Goal: Task Accomplishment & Management: Use online tool/utility

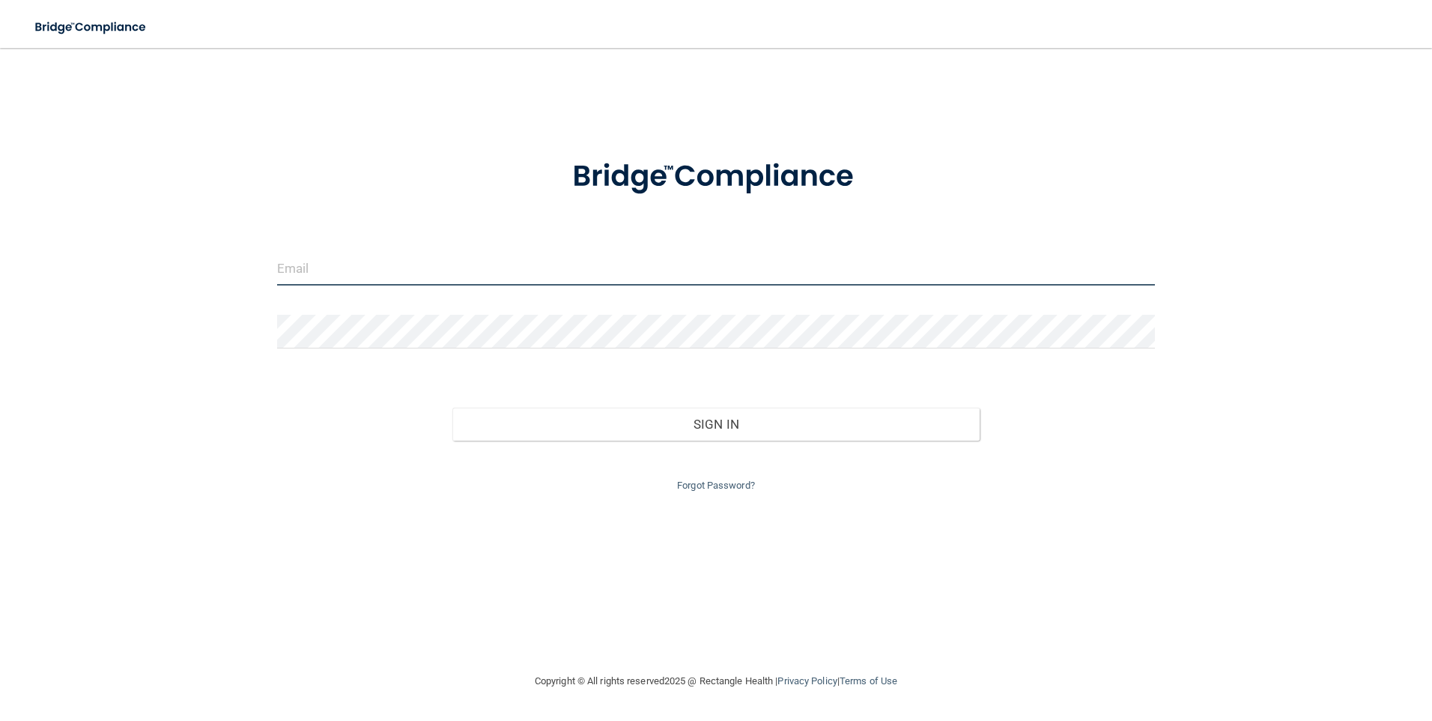
click at [407, 264] on input "email" at bounding box center [716, 269] width 879 height 34
type input "[EMAIL_ADDRESS][DOMAIN_NAME]"
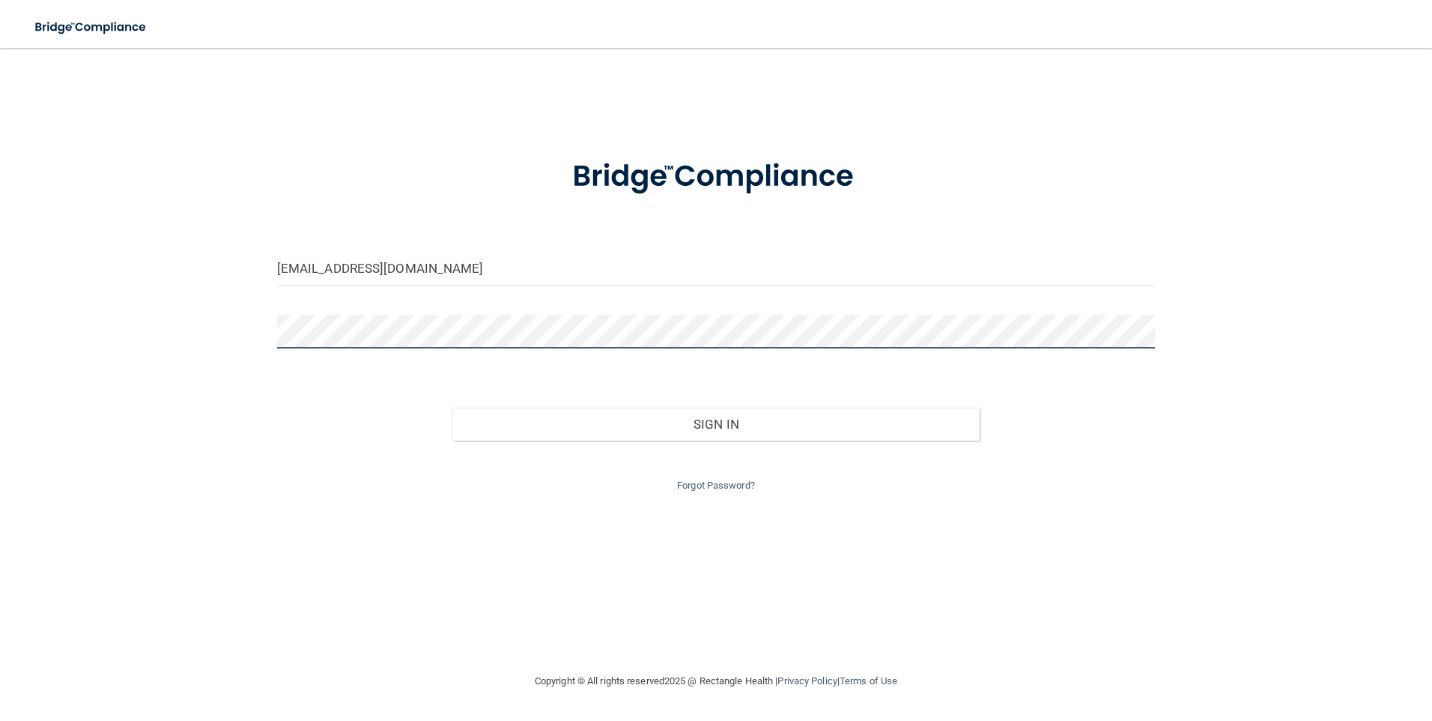
click at [452, 407] on button "Sign In" at bounding box center [715, 423] width 527 height 33
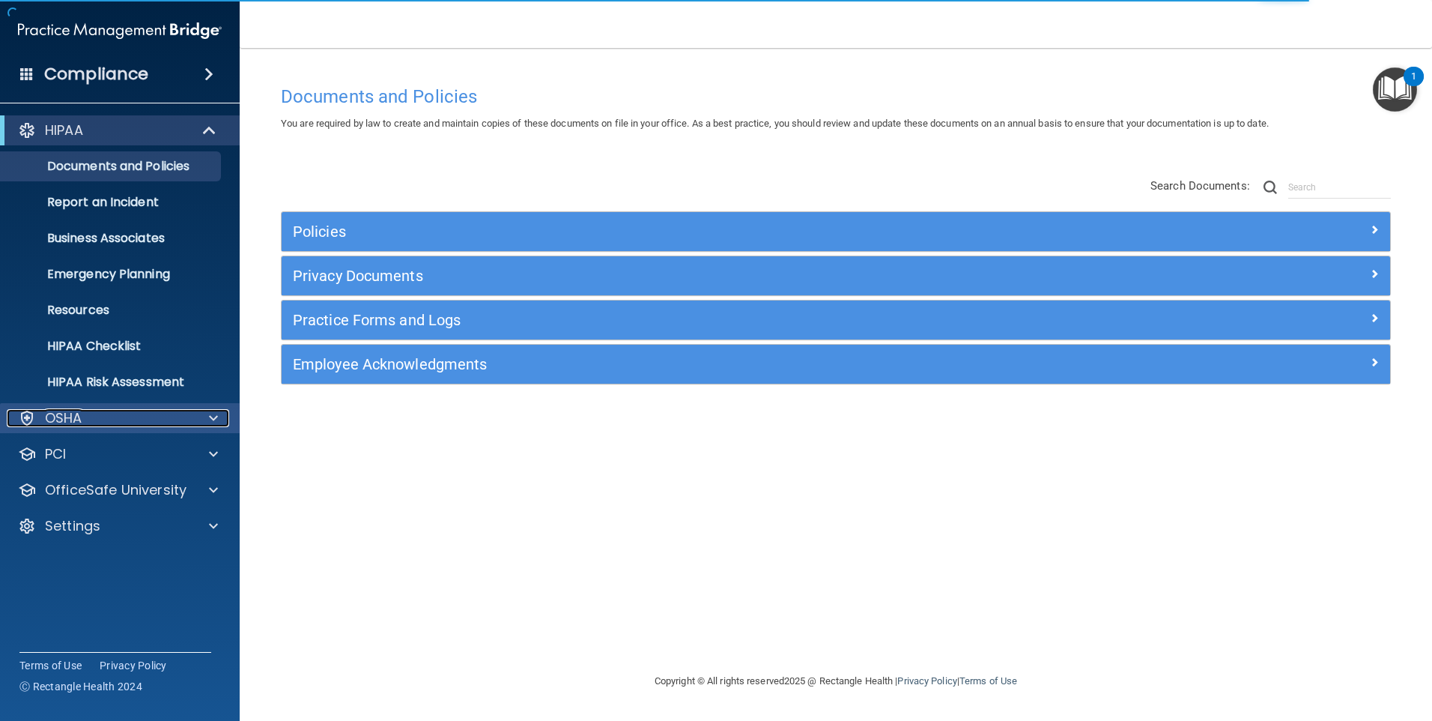
click at [115, 416] on div "OSHA" at bounding box center [100, 418] width 186 height 18
click at [116, 416] on div "OSHA" at bounding box center [100, 418] width 186 height 18
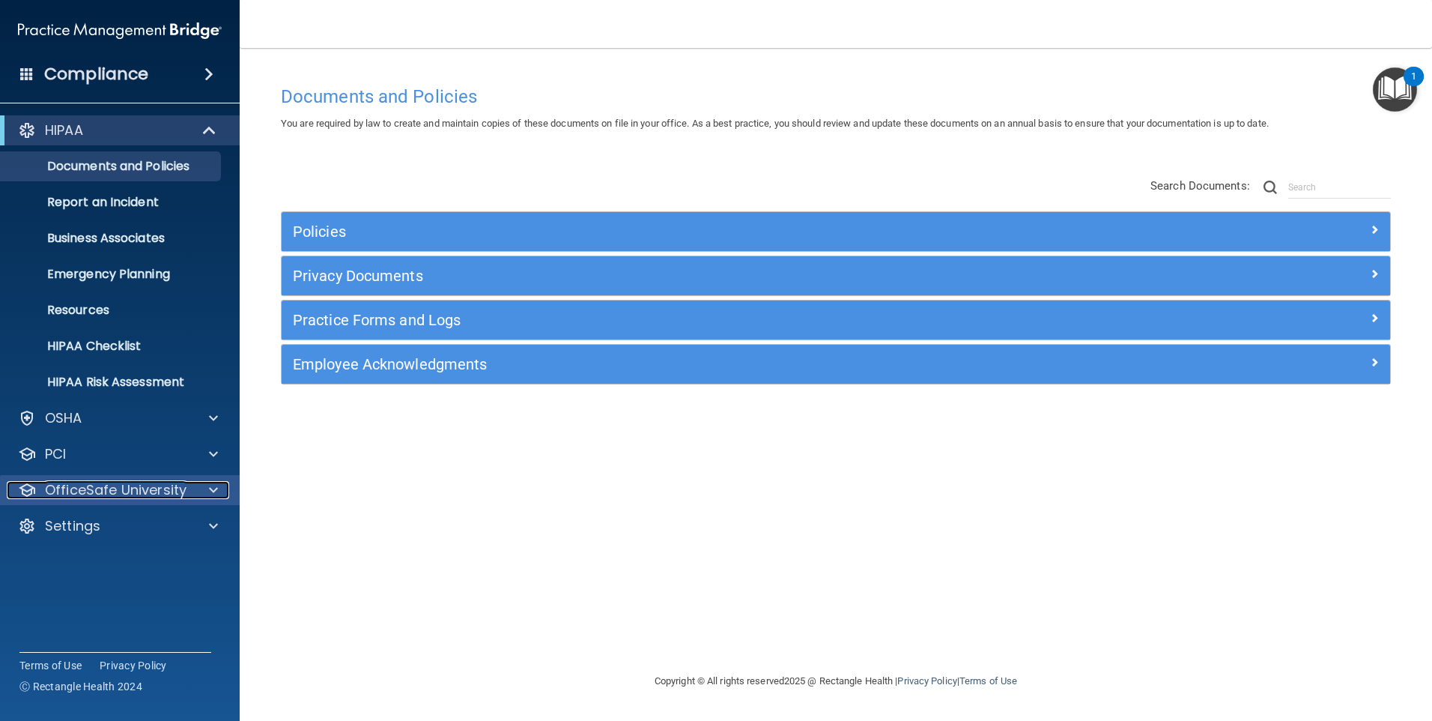
click at [103, 492] on p "OfficeSafe University" at bounding box center [116, 490] width 142 height 18
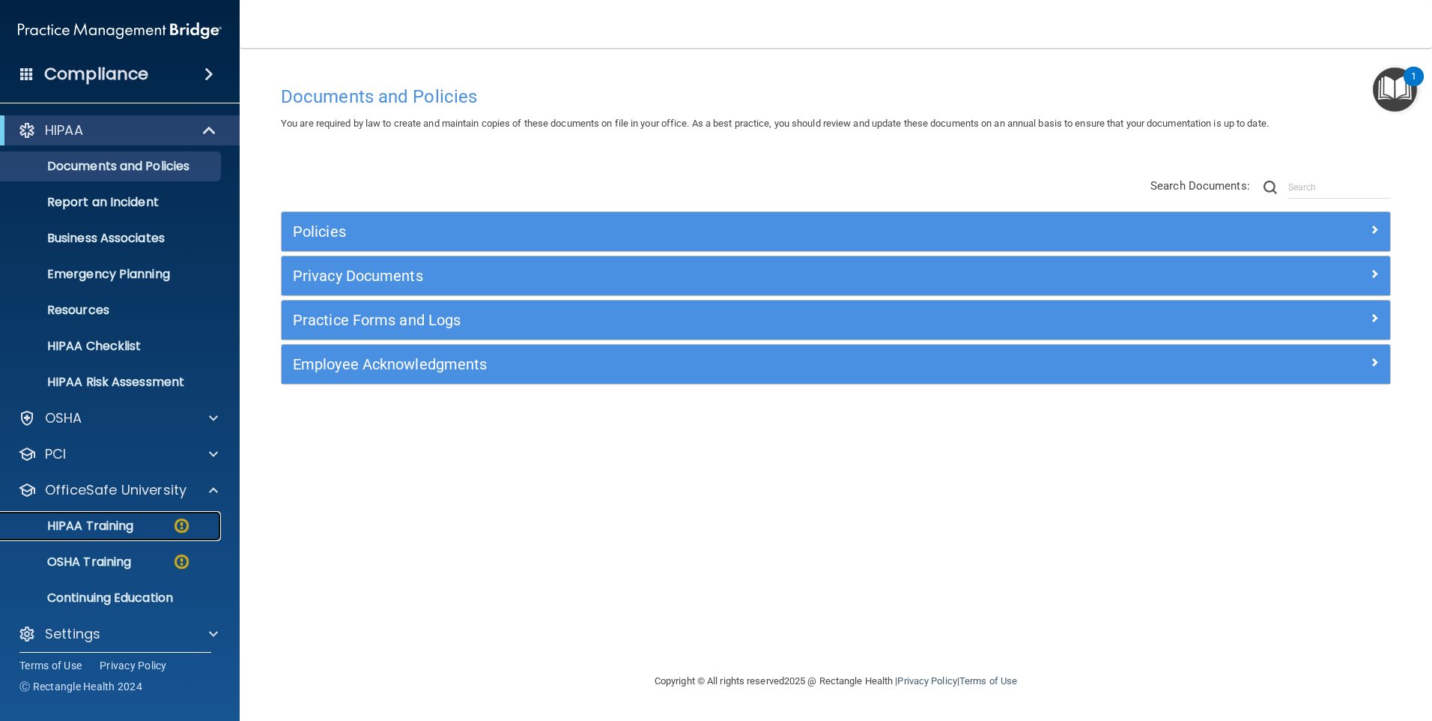
click at [122, 520] on p "HIPAA Training" at bounding box center [72, 525] width 124 height 15
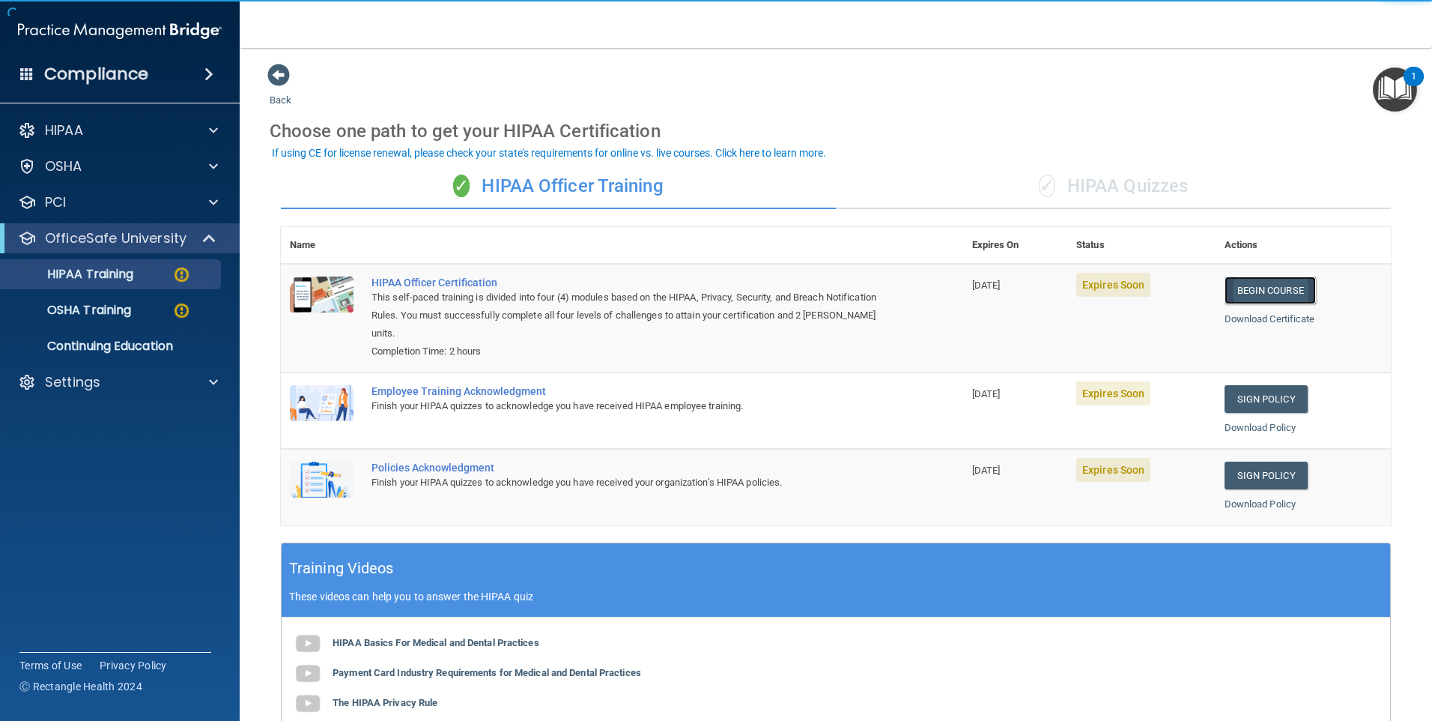
click at [1300, 285] on link "Begin Course" at bounding box center [1270, 290] width 91 height 28
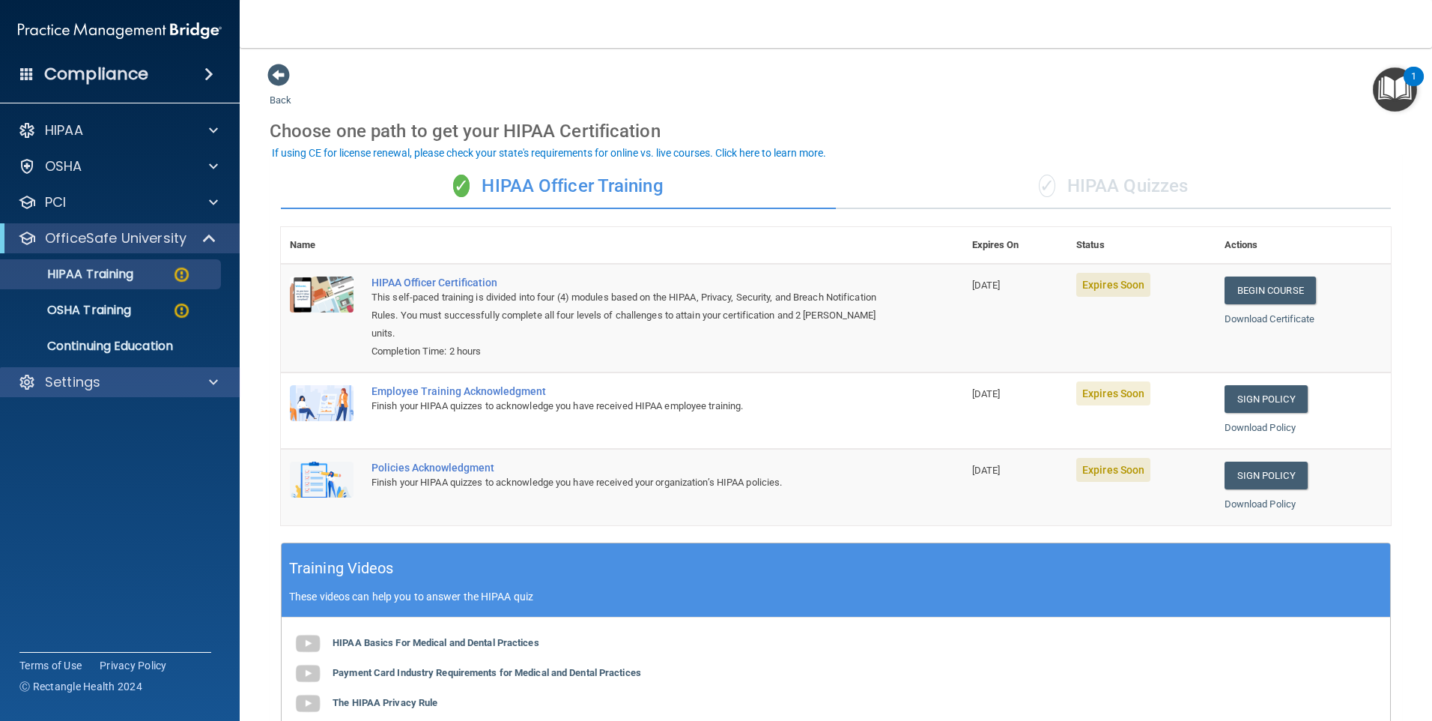
click at [85, 395] on div "Settings" at bounding box center [120, 382] width 240 height 30
click at [194, 380] on div at bounding box center [210, 382] width 37 height 18
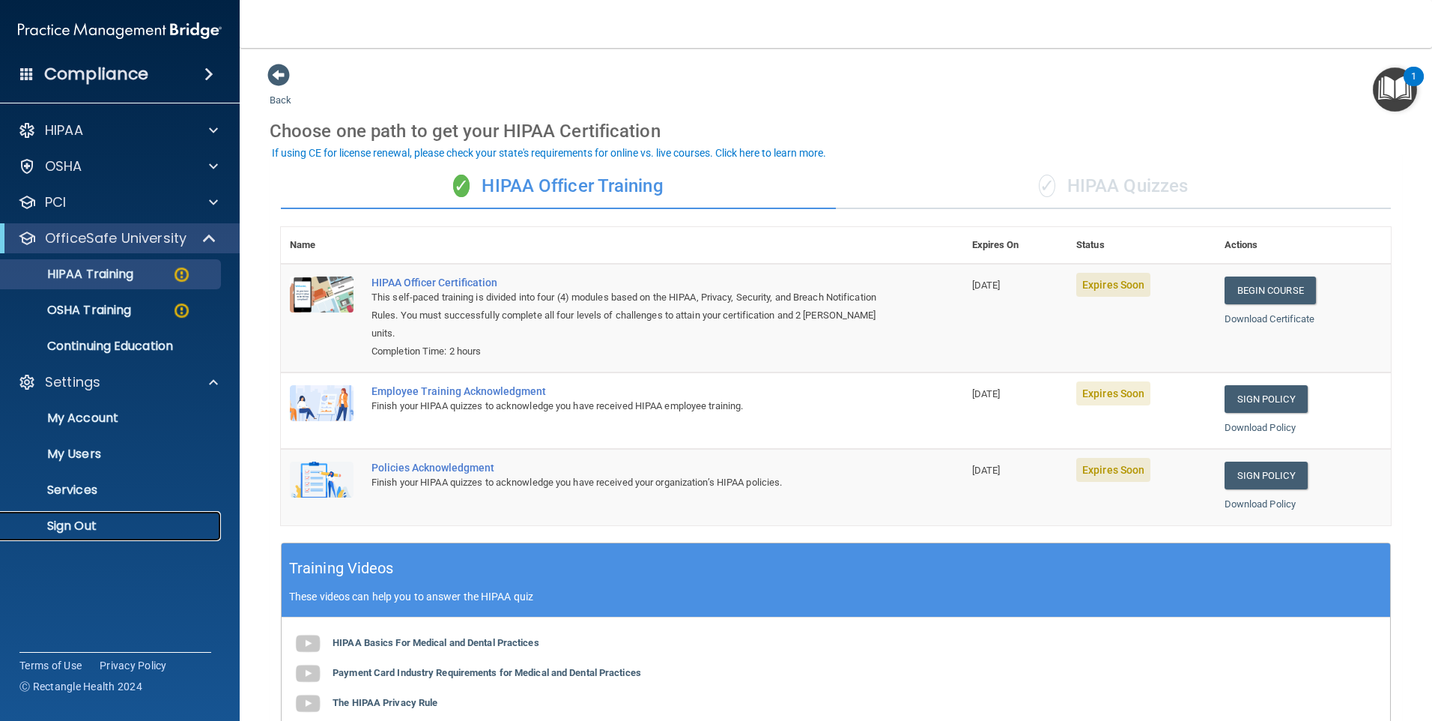
click at [101, 528] on p "Sign Out" at bounding box center [112, 525] width 204 height 15
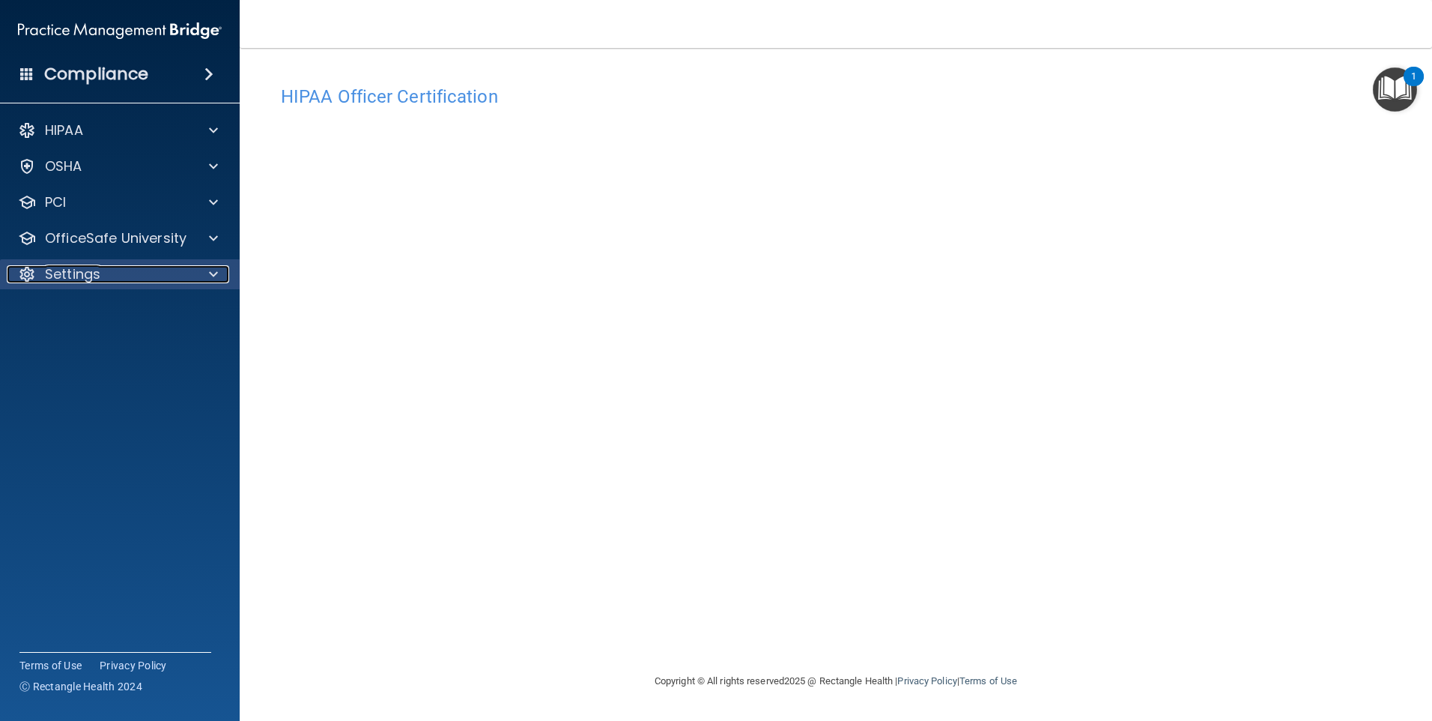
click at [183, 266] on div "Settings" at bounding box center [100, 274] width 186 height 18
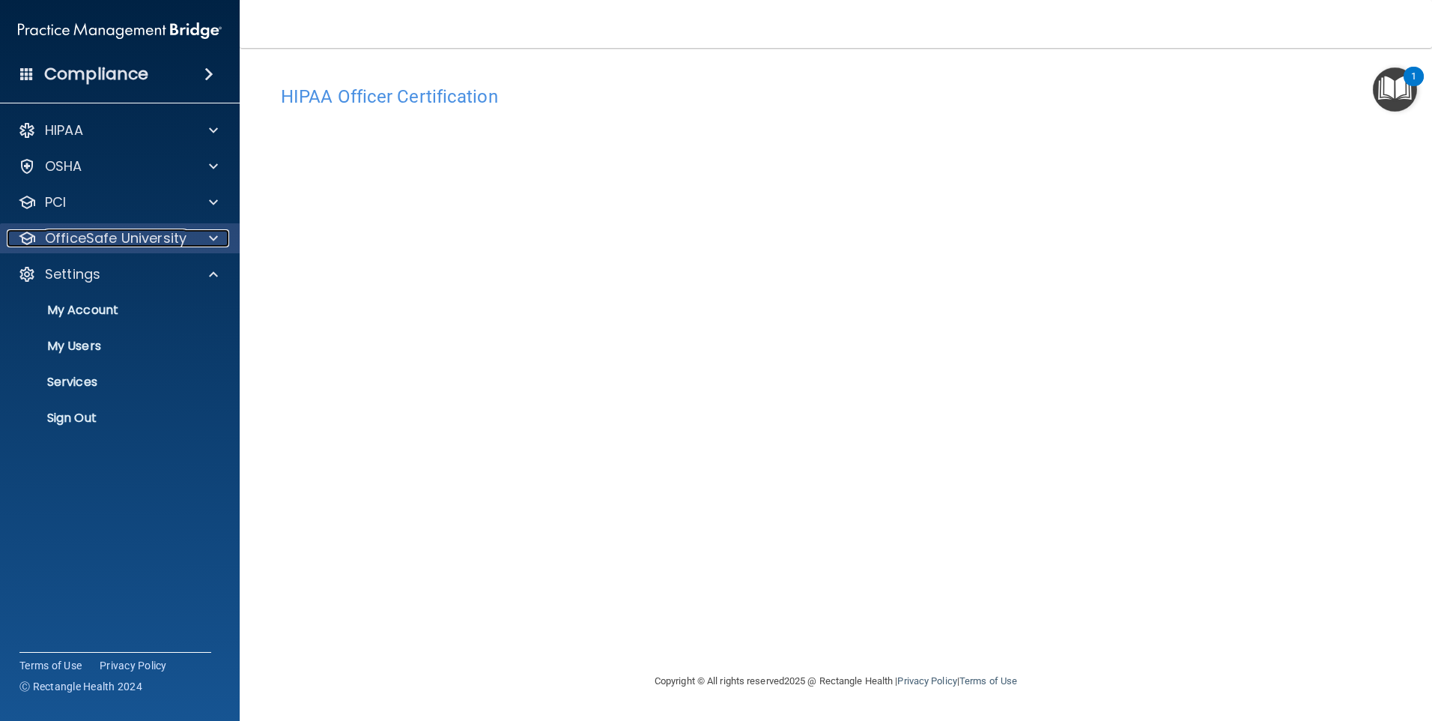
click at [127, 243] on p "OfficeSafe University" at bounding box center [116, 238] width 142 height 18
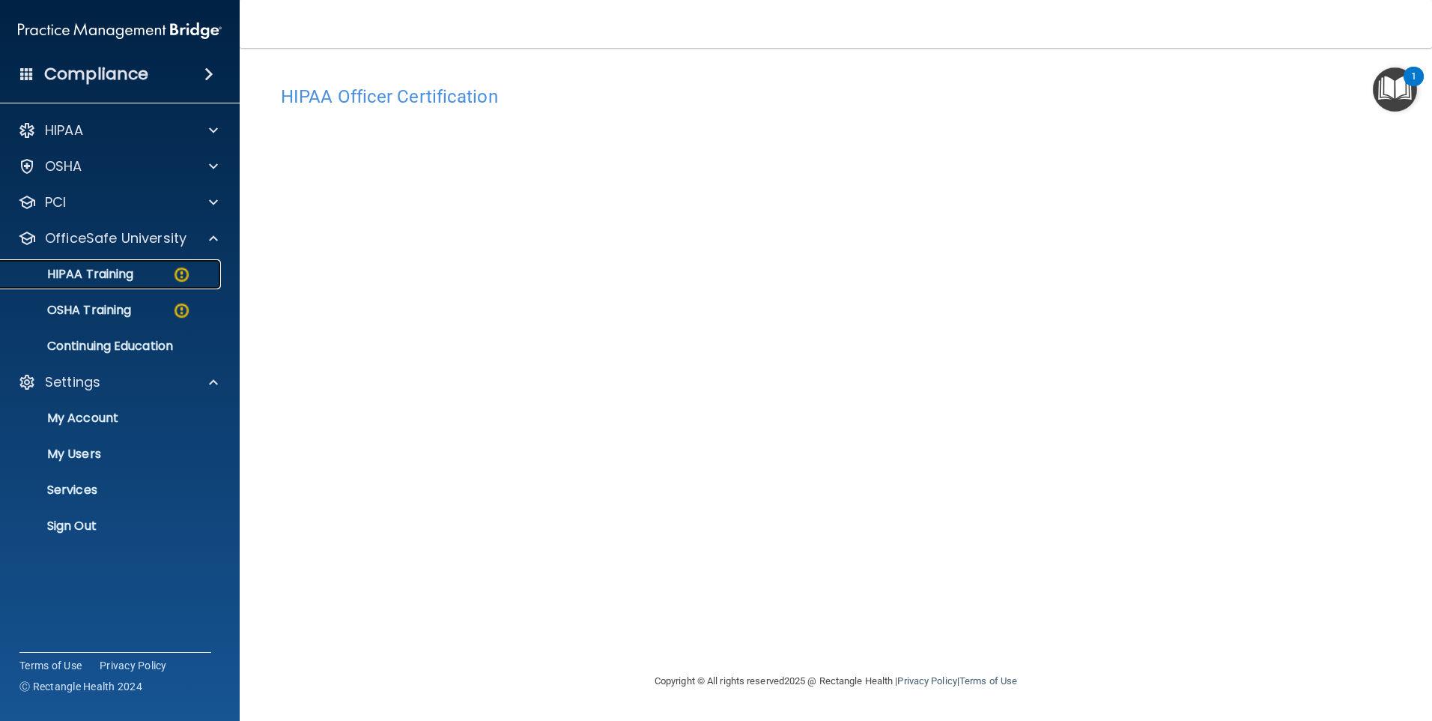
click at [127, 281] on p "HIPAA Training" at bounding box center [72, 274] width 124 height 15
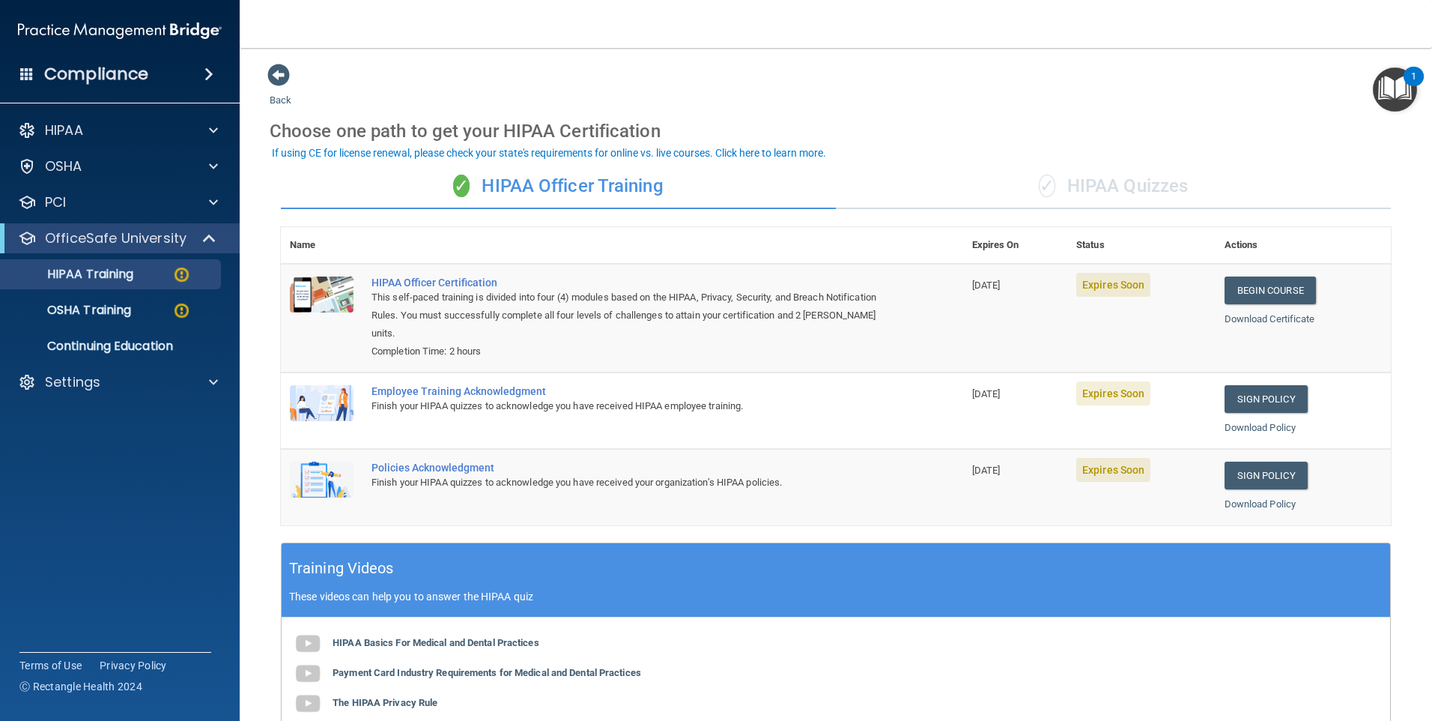
click at [980, 285] on span "09/12/2025" at bounding box center [986, 284] width 28 height 11
click at [1252, 320] on link "Download Certificate" at bounding box center [1270, 318] width 91 height 11
click at [1289, 285] on link "Begin Course" at bounding box center [1270, 290] width 91 height 28
